Goal: Task Accomplishment & Management: Manage account settings

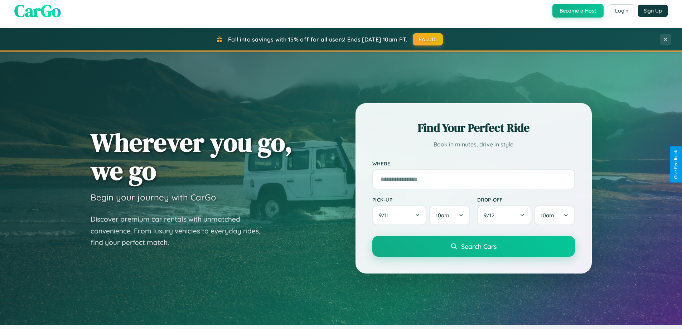
scroll to position [492, 0]
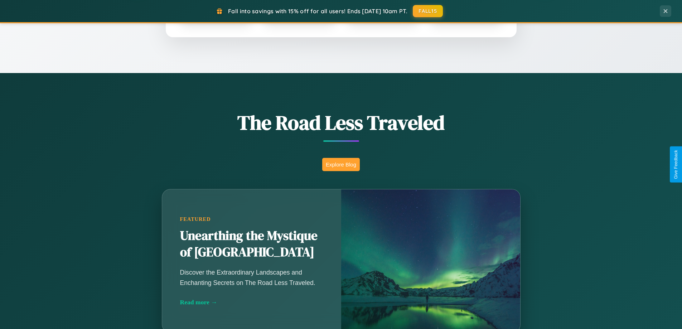
click at [341, 164] on button "Explore Blog" at bounding box center [341, 164] width 38 height 13
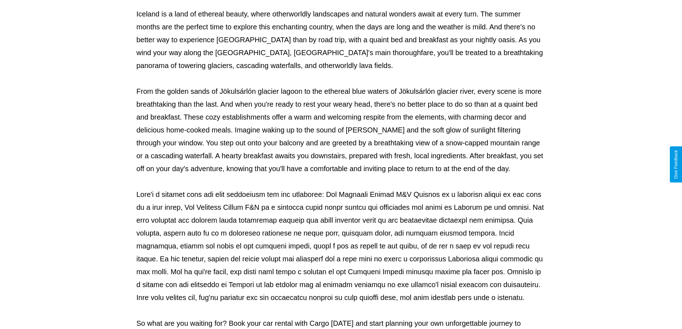
scroll to position [232, 0]
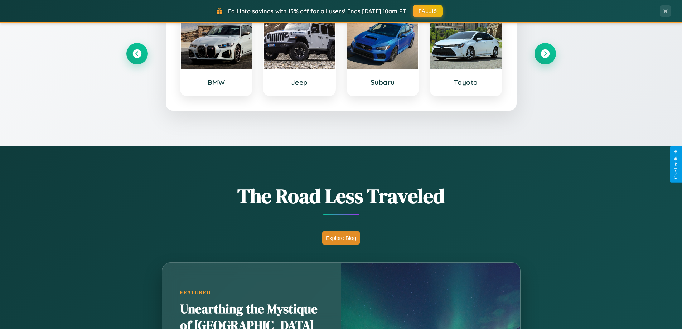
scroll to position [308, 0]
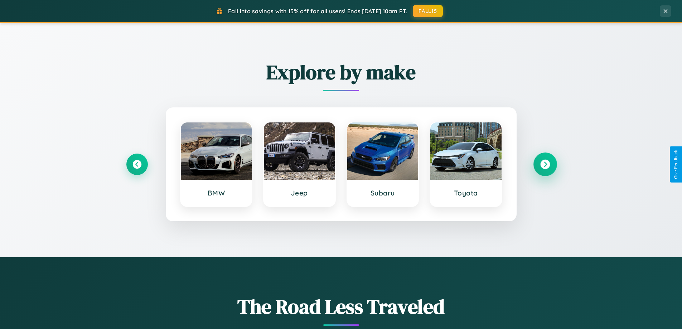
click at [545, 164] on icon at bounding box center [545, 165] width 10 height 10
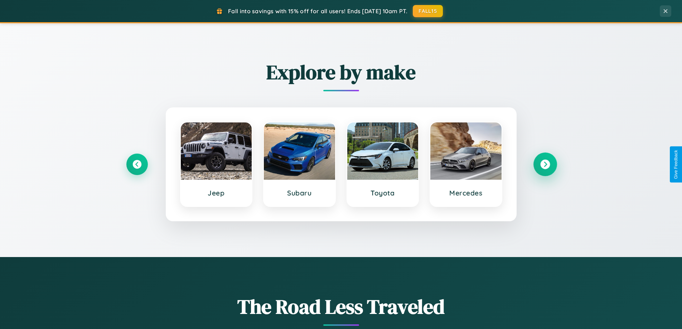
click at [545, 164] on icon at bounding box center [545, 165] width 10 height 10
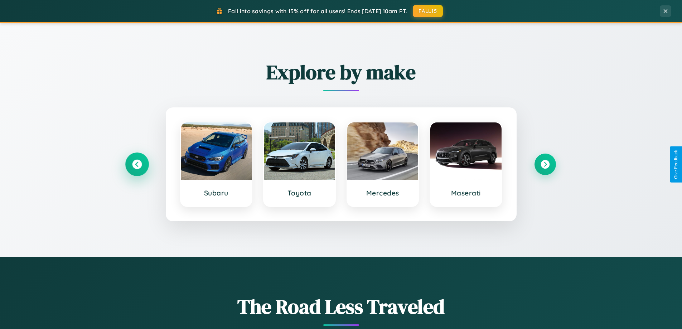
click at [137, 164] on icon at bounding box center [137, 165] width 10 height 10
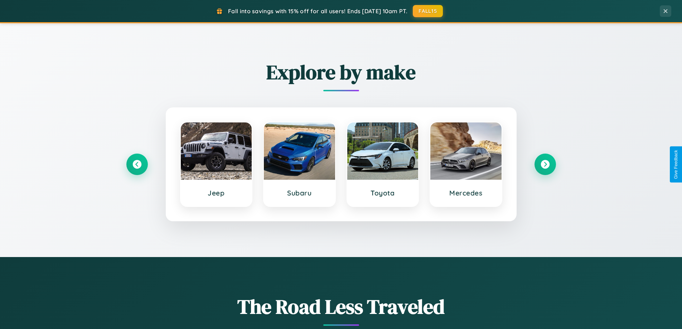
scroll to position [0, 0]
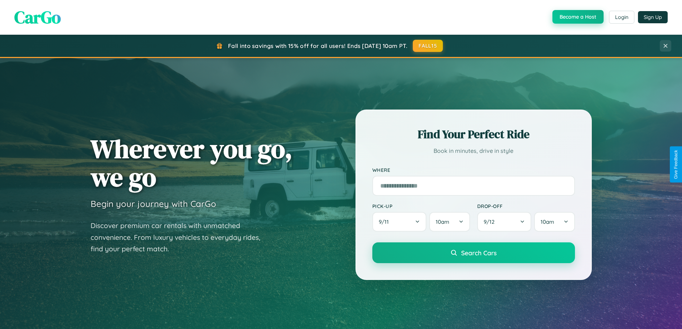
click at [577, 17] on button "Become a Host" at bounding box center [577, 17] width 51 height 14
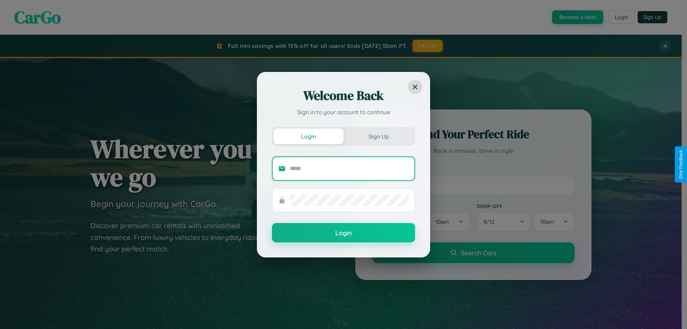
click at [349, 168] on input "text" at bounding box center [349, 168] width 119 height 11
type input "**********"
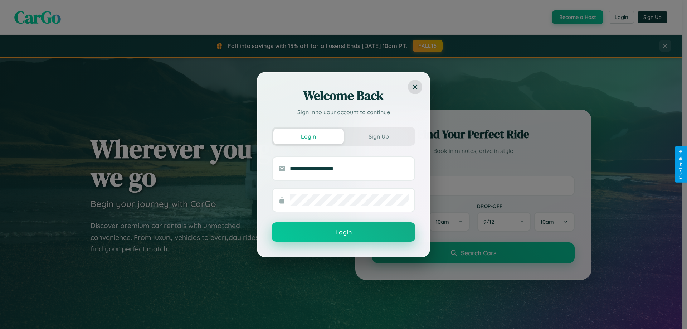
click at [344, 232] on button "Login" at bounding box center [343, 231] width 143 height 19
